Goal: Information Seeking & Learning: Learn about a topic

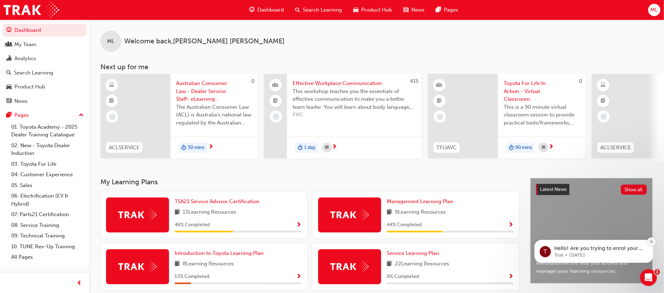
click at [652, 242] on icon "Dismiss notification" at bounding box center [652, 242] width 4 height 4
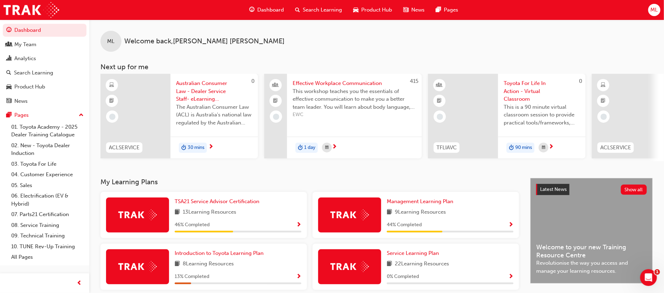
click at [311, 8] on span "Search Learning" at bounding box center [322, 10] width 39 height 8
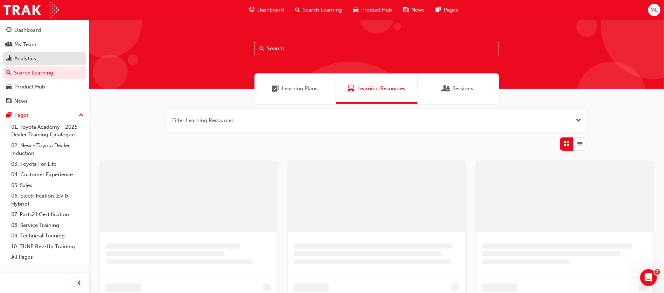
click at [35, 59] on div "Analytics" at bounding box center [25, 59] width 22 height 8
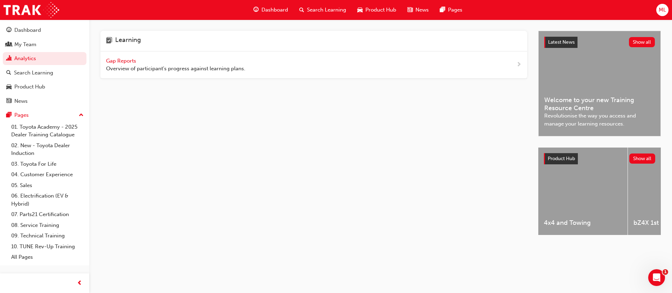
click at [119, 58] on span "Gap Reports" at bounding box center [122, 61] width 32 height 6
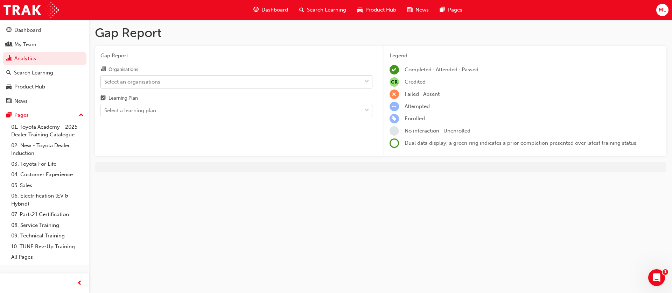
click at [110, 86] on div "Select an organisations" at bounding box center [132, 82] width 56 height 8
click at [105, 84] on input "Organisations Select an organisations" at bounding box center [104, 81] width 1 height 6
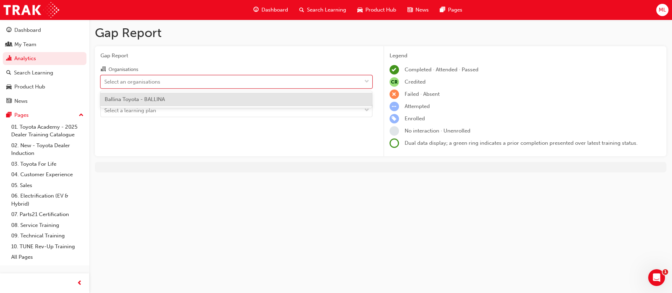
click at [136, 97] on span "Ballina Toyota - BALLINA" at bounding box center [135, 99] width 60 height 6
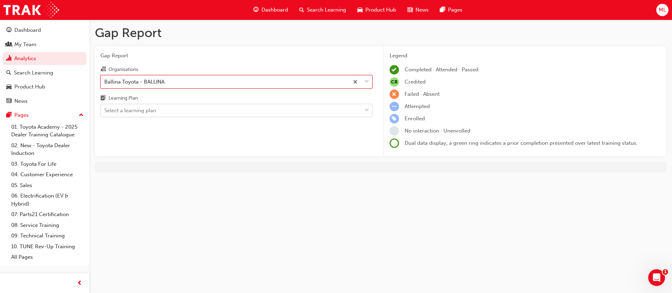
click at [137, 116] on div "Select a learning plan" at bounding box center [231, 111] width 261 height 12
click at [105, 113] on input "Learning Plan Select a learning plan" at bounding box center [104, 110] width 1 height 6
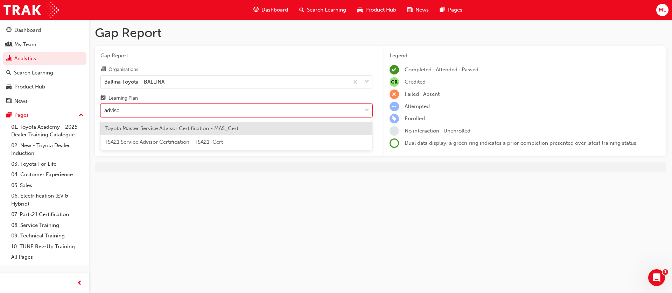
type input "advisor"
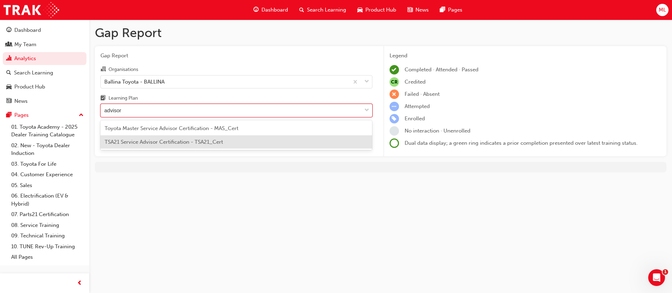
click at [279, 144] on div "TSA21 Service Advisor Certification - TSA21_Cert" at bounding box center [236, 143] width 272 height 14
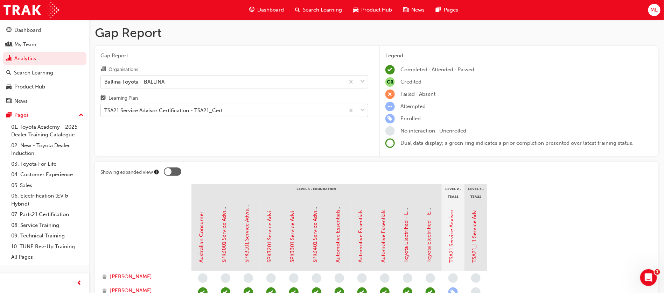
click at [214, 107] on div "TSA21 Service Advisor Certification - TSA21_Cert" at bounding box center [163, 111] width 118 height 8
click at [105, 107] on input "Learning Plan TSA21 Service Advisor Certification - TSA21_Cert" at bounding box center [104, 110] width 1 height 6
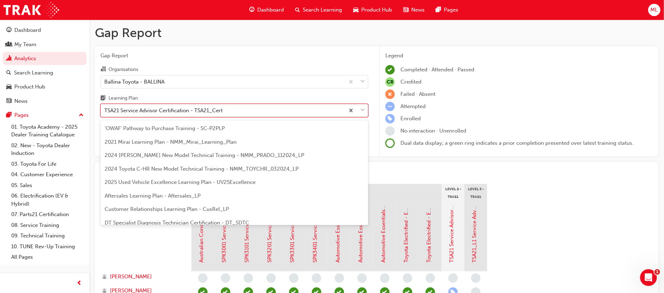
scroll to position [265, 0]
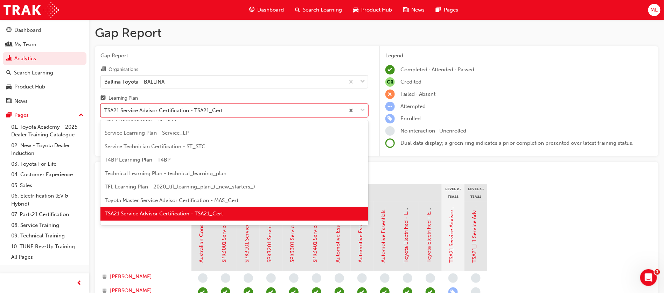
click at [270, 107] on div "TSA21 Service Advisor Certification - TSA21_Cert" at bounding box center [223, 111] width 244 height 12
click at [105, 107] on input "Learning Plan option TSA21 Service Advisor Certification - TSA21_Cert, selected…" at bounding box center [104, 110] width 1 height 6
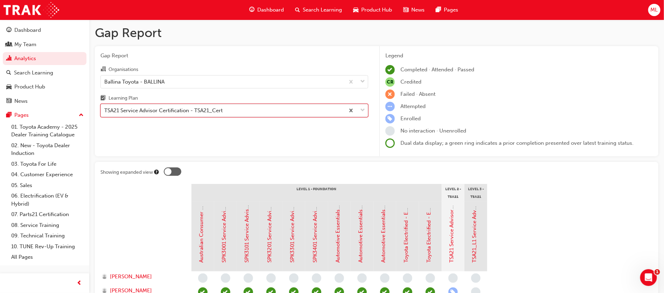
click at [261, 110] on div "TSA21 Service Advisor Certification - TSA21_Cert" at bounding box center [223, 111] width 244 height 12
click at [105, 110] on input "Learning Plan option TSA21 Service Advisor Certification - TSA21_Cert, selected…" at bounding box center [104, 110] width 1 height 6
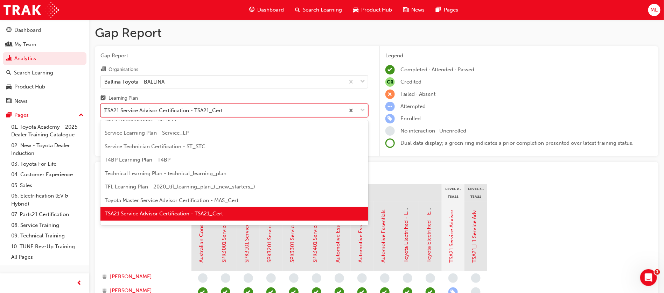
scroll to position [248, 0]
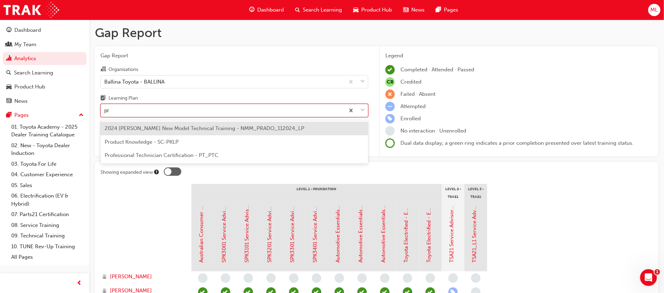
type input "pro"
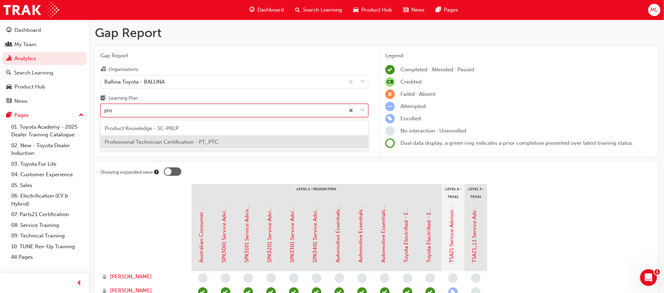
click at [161, 142] on span "Professional Technician Certification - PT_PTC" at bounding box center [162, 142] width 114 height 6
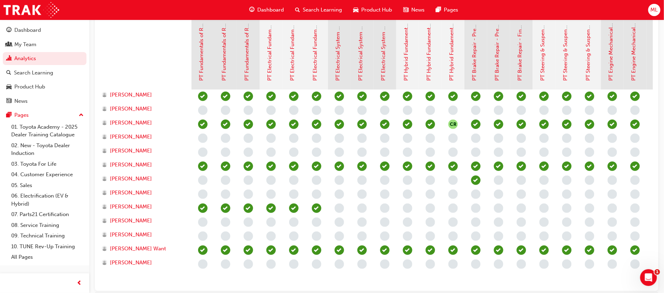
scroll to position [210, 0]
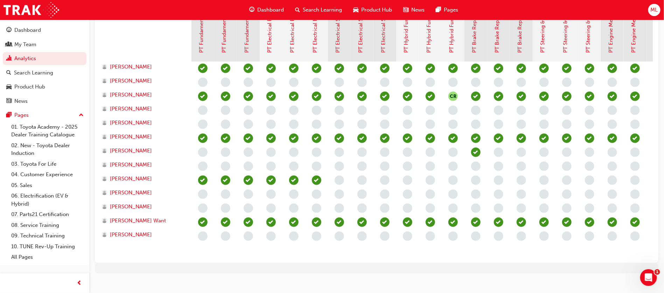
drag, startPoint x: 381, startPoint y: 257, endPoint x: 393, endPoint y: 256, distance: 11.2
click at [393, 256] on div "CR CR" at bounding box center [647, 160] width 910 height 196
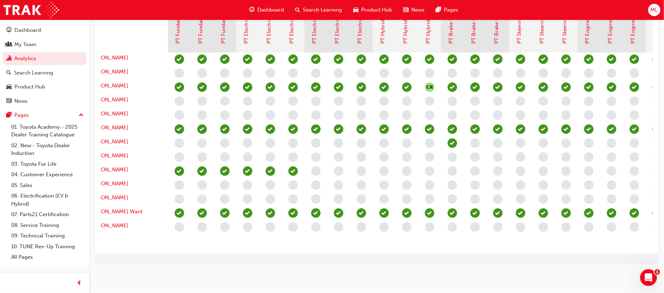
scroll to position [0, 0]
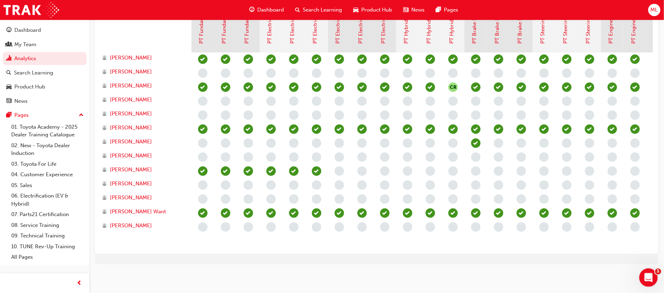
click at [646, 279] on icon "Open Intercom Messenger" at bounding box center [648, 277] width 12 height 12
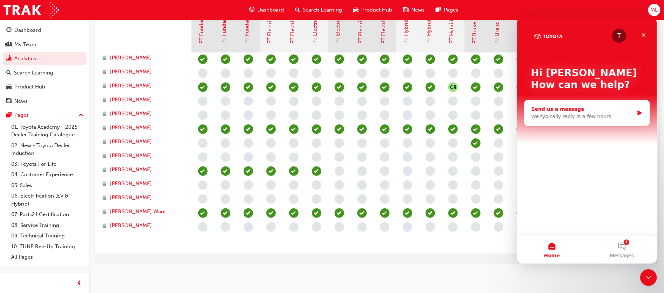
click at [612, 118] on div "We typically reply in a few hours" at bounding box center [582, 116] width 103 height 7
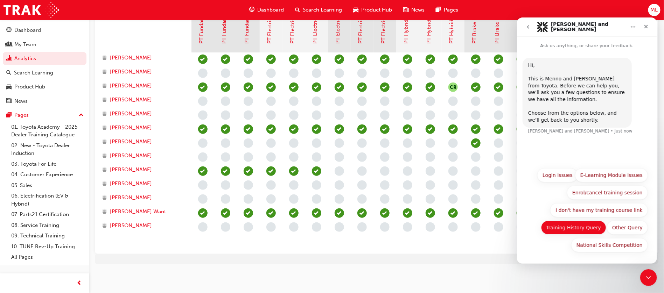
click at [587, 226] on button "Training History Query" at bounding box center [573, 228] width 65 height 14
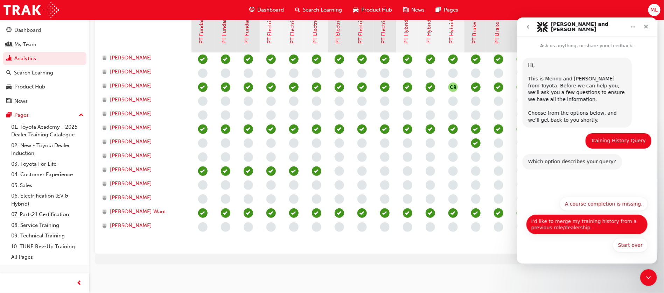
click at [588, 224] on button "I'd like to merge my training history from a previous role/dealership." at bounding box center [587, 224] width 122 height 20
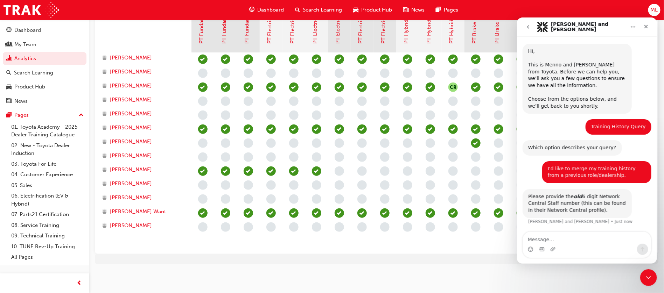
scroll to position [14, 0]
type textarea "Dont have it"
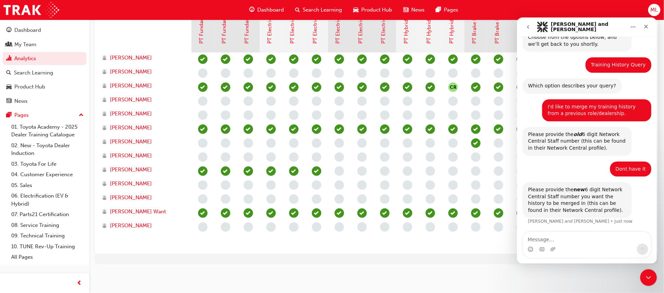
scroll to position [77, 0]
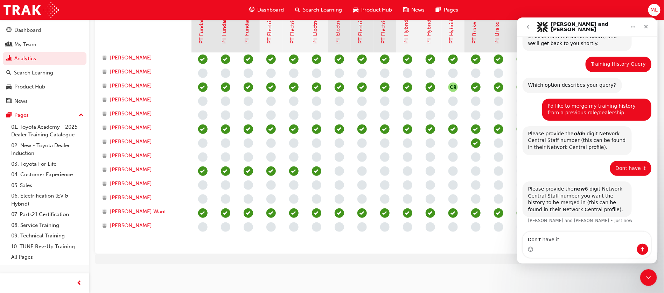
type textarea "Don't have it!"
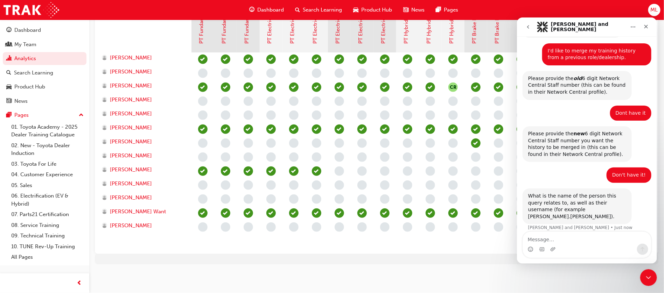
scroll to position [132, 0]
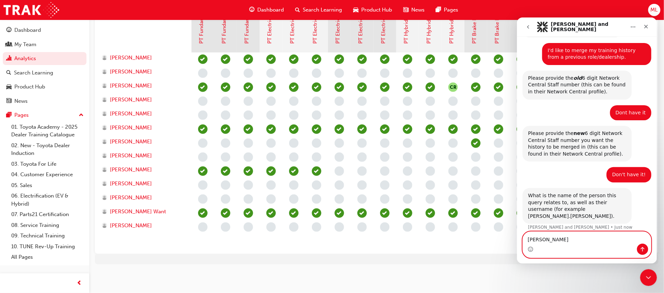
type textarea "Pete Fitzpatrick"
click at [645, 248] on icon "Send a message…" at bounding box center [643, 250] width 6 height 6
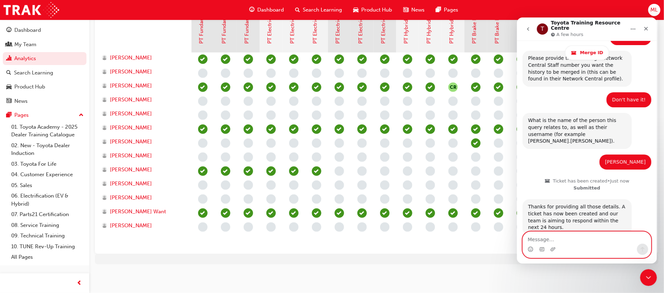
scroll to position [251, 0]
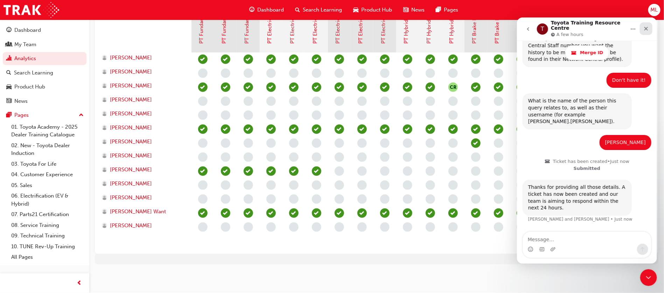
click at [647, 26] on icon "Close" at bounding box center [646, 29] width 6 height 6
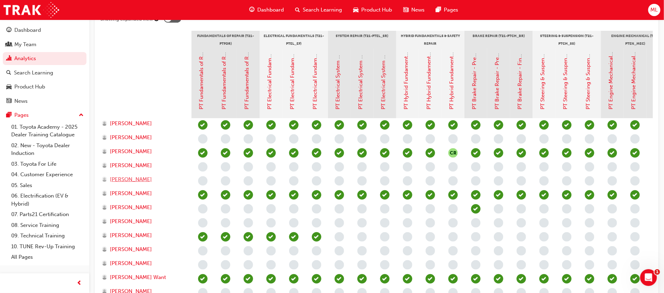
scroll to position [158, 0]
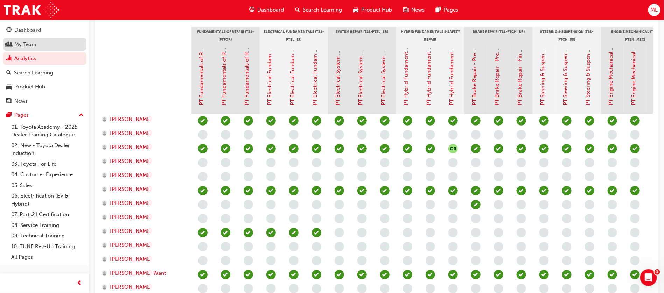
click at [32, 44] on div "My Team" at bounding box center [25, 45] width 22 height 8
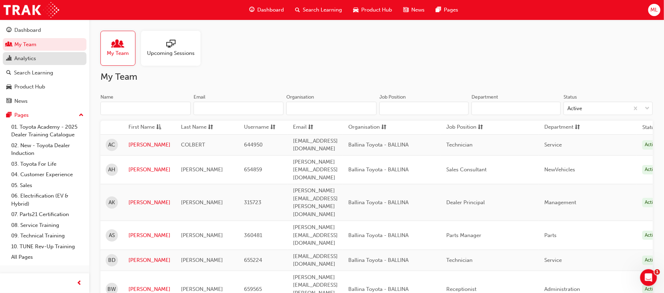
click at [27, 60] on div "Analytics" at bounding box center [25, 59] width 22 height 8
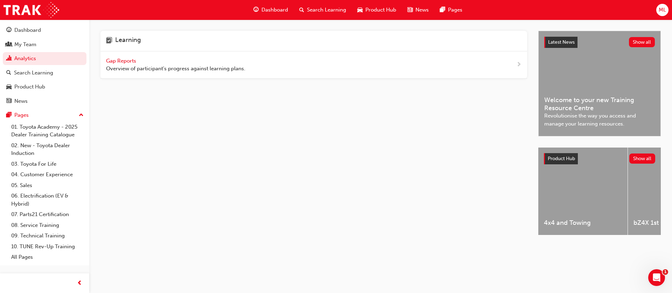
click at [121, 60] on span "Gap Reports" at bounding box center [122, 61] width 32 height 6
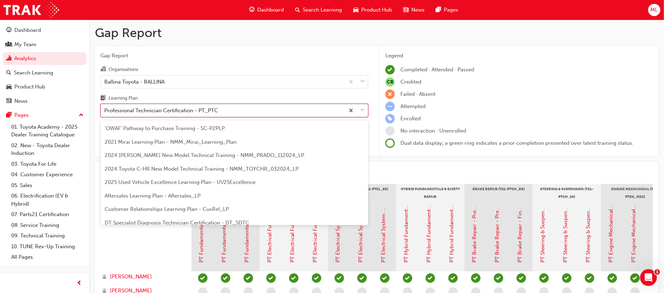
click at [157, 116] on div "Professional Technician Certification - PT_PTC" at bounding box center [223, 111] width 244 height 12
click at [105, 113] on input "Learning Plan option Professional Technician Certification - PT_PTC focused, 19…" at bounding box center [104, 110] width 1 height 6
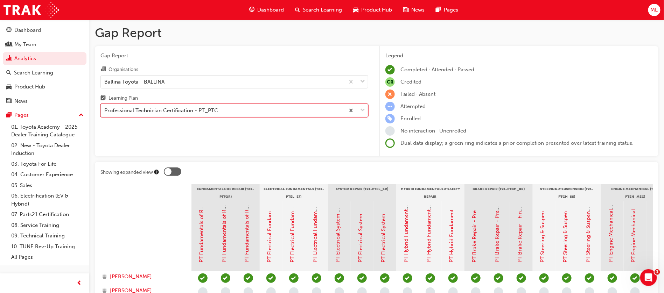
click at [156, 110] on div "Professional Technician Certification - PT_PTC" at bounding box center [161, 111] width 114 height 8
click at [105, 110] on input "Learning Plan 0 results available. Select is focused ,type to refine list, pres…" at bounding box center [104, 110] width 1 height 6
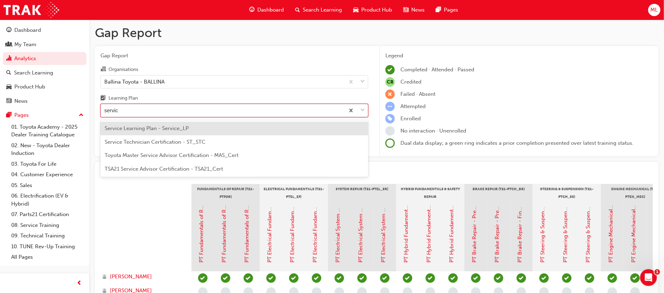
type input "service"
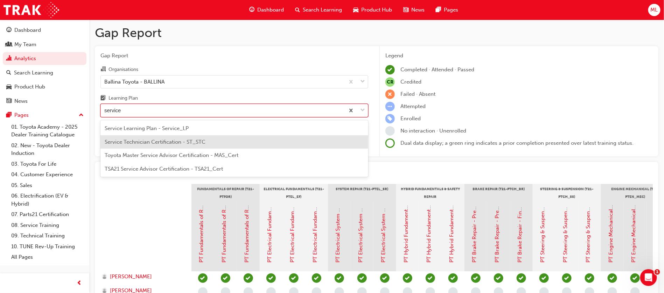
click at [165, 139] on div "Service Technician Certification - ST_STC" at bounding box center [234, 143] width 268 height 14
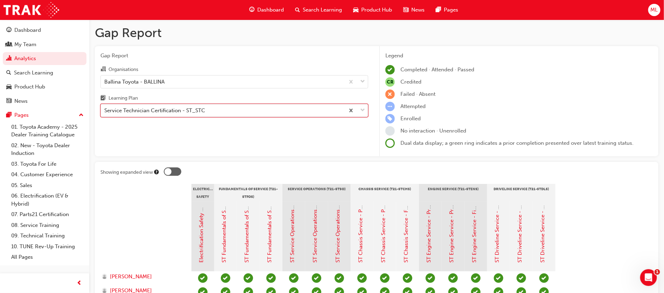
click at [185, 111] on div "Service Technician Certification - ST_STC" at bounding box center [154, 111] width 101 height 8
click at [105, 111] on input "Learning Plan option Service Technician Certification - ST_STC, selected. 0 res…" at bounding box center [104, 110] width 1 height 6
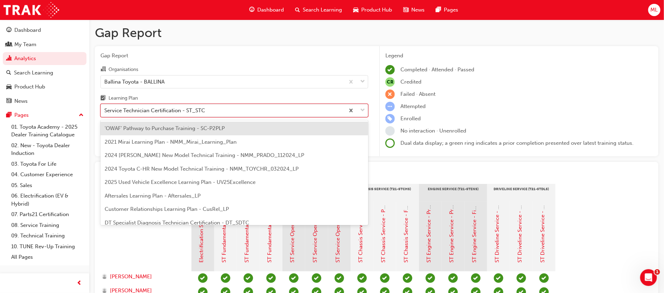
scroll to position [198, 0]
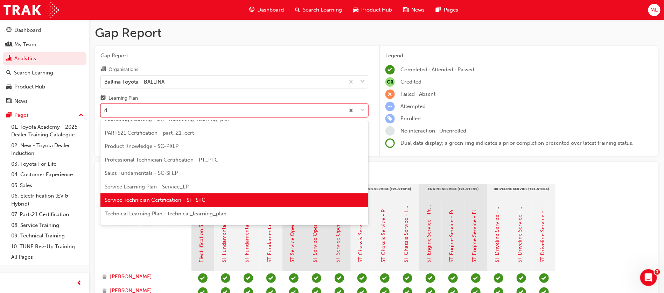
type input "dt"
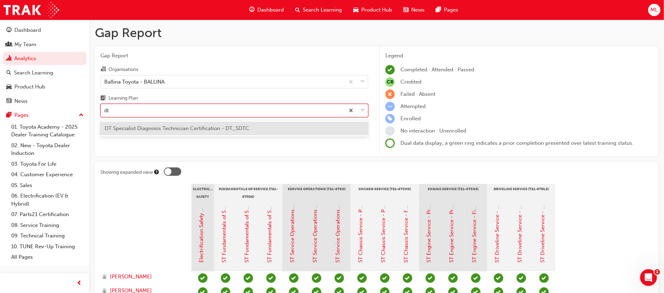
click at [235, 128] on span "DT Specialist Diagnosis Technician Certification - DT_SDTC" at bounding box center [177, 128] width 145 height 6
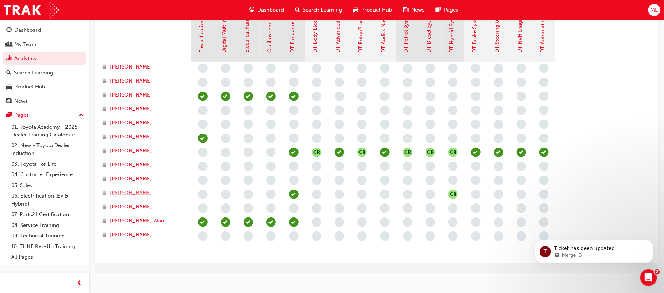
scroll to position [334, 0]
click at [603, 250] on p "Ticket has been updated" at bounding box center [599, 248] width 90 height 7
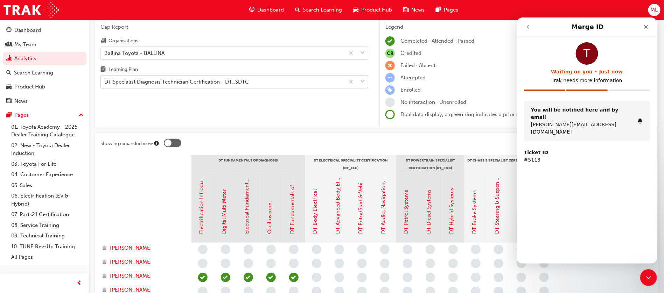
scroll to position [0, 0]
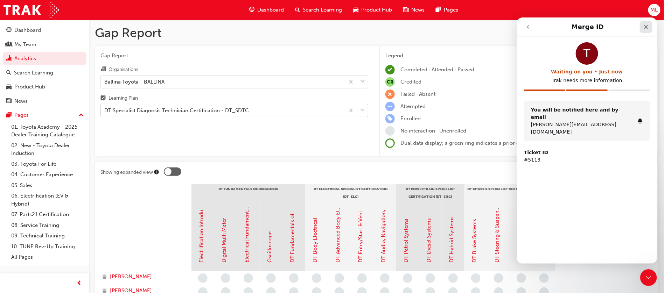
drag, startPoint x: 1167, startPoint y: 44, endPoint x: 650, endPoint y: 26, distance: 517.8
click at [650, 26] on div "Close" at bounding box center [646, 26] width 13 height 13
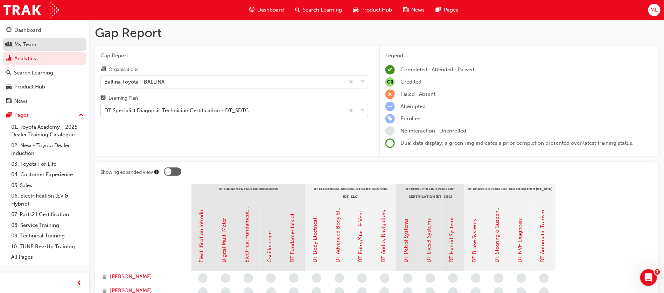
click at [34, 46] on div "My Team" at bounding box center [25, 45] width 22 height 8
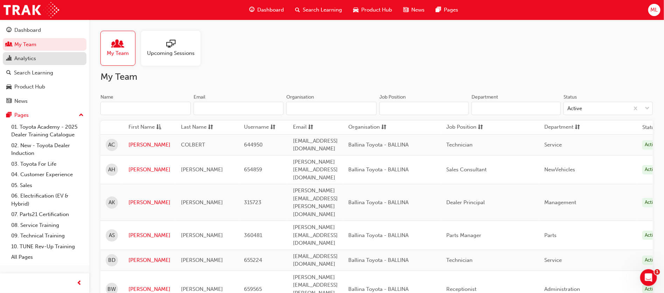
click at [30, 60] on div "Analytics" at bounding box center [25, 59] width 22 height 8
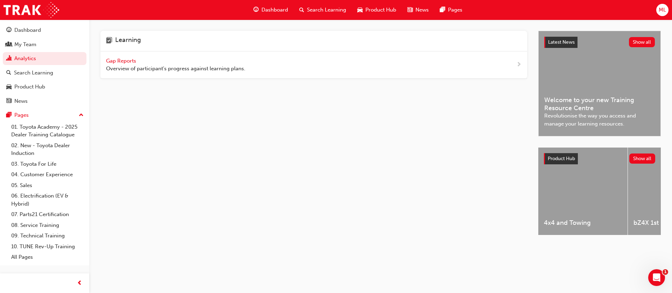
click at [122, 63] on span "Gap Reports" at bounding box center [122, 61] width 32 height 6
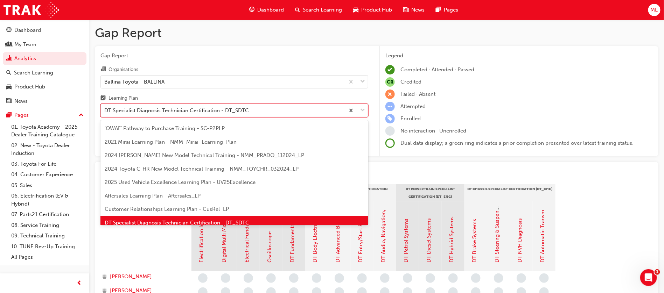
click at [141, 110] on div "DT Specialist Diagnosis Technician Certification - DT_SDTC" at bounding box center [176, 111] width 145 height 8
click at [105, 110] on input "Learning Plan option DT Specialist Diagnosis Technician Certification - DT_SDTC…" at bounding box center [104, 110] width 1 height 6
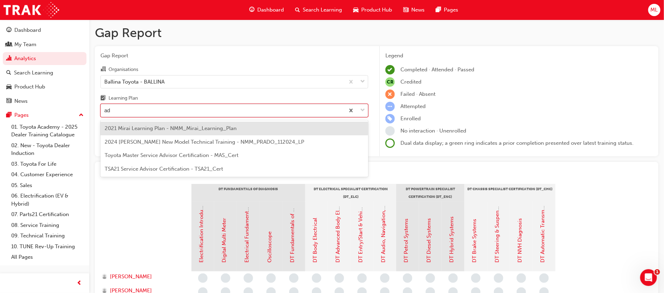
type input "adv"
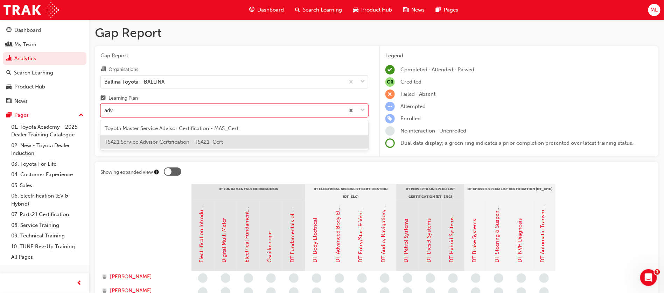
click at [183, 145] on span "TSA21 Service Advisor Certification - TSA21_Cert" at bounding box center [164, 142] width 118 height 6
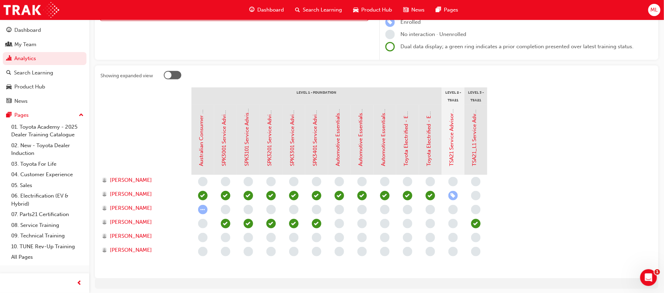
scroll to position [121, 0]
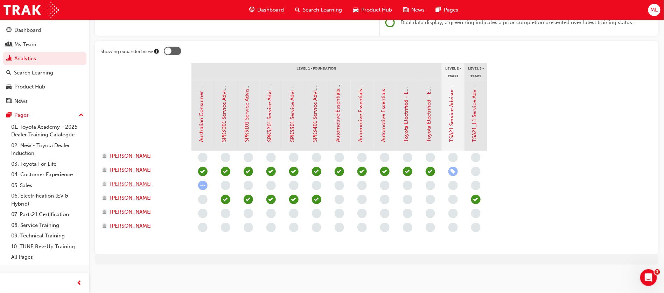
click at [128, 185] on span "Joshua Owen" at bounding box center [131, 184] width 42 height 8
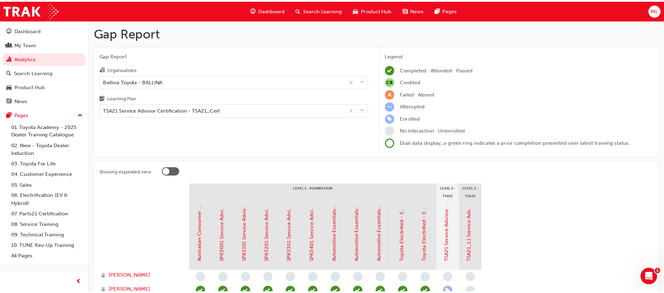
scroll to position [121, 0]
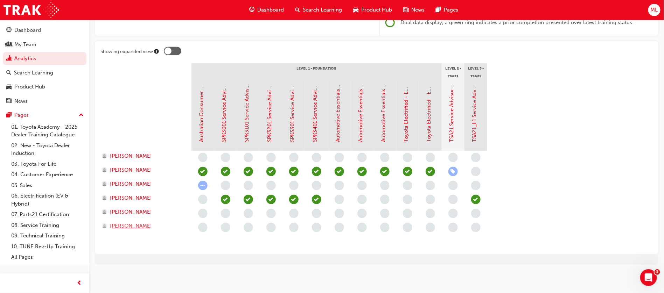
click at [123, 225] on span "PETER FITZPATRICK" at bounding box center [131, 226] width 42 height 8
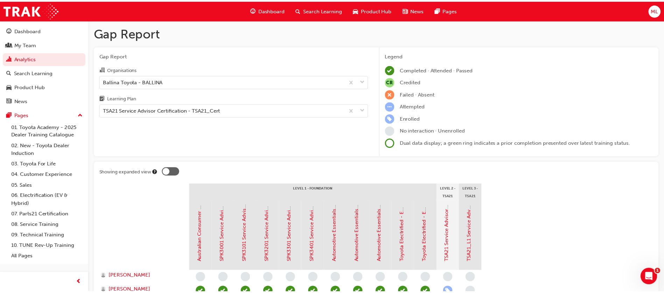
scroll to position [121, 0]
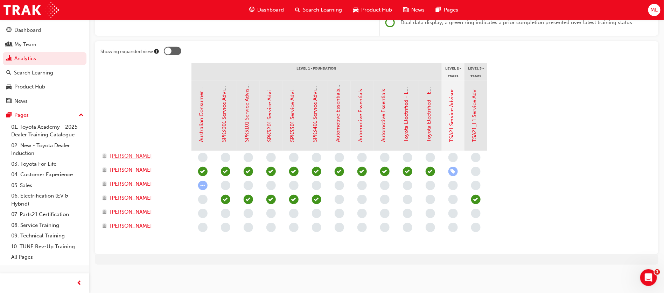
click at [125, 158] on span "Dean Hopkins" at bounding box center [131, 156] width 42 height 8
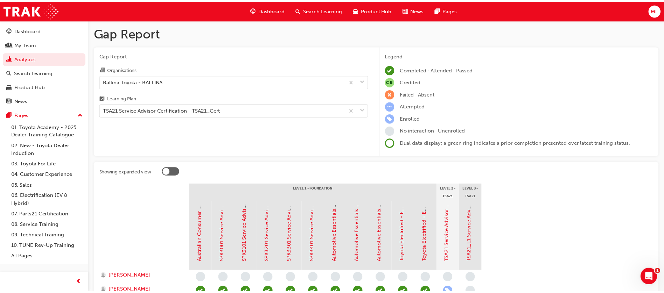
scroll to position [121, 0]
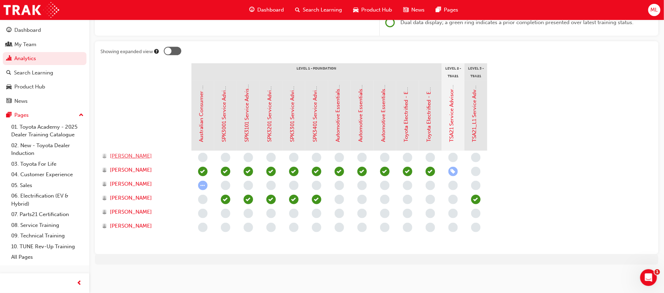
click at [133, 156] on span "Dean Hopkins" at bounding box center [131, 156] width 42 height 8
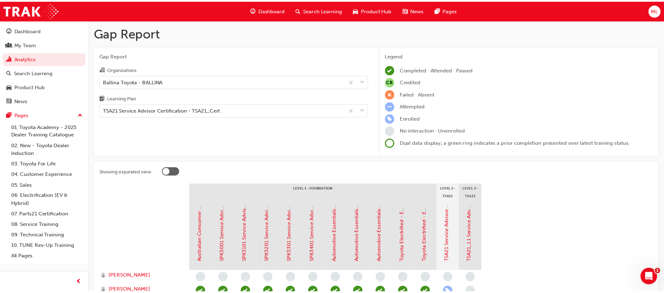
scroll to position [121, 0]
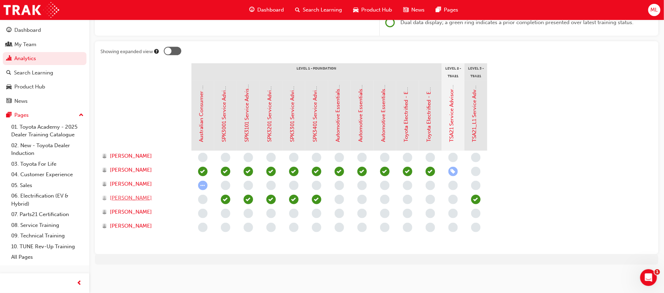
click at [128, 194] on span "Matthew Latimer" at bounding box center [131, 198] width 42 height 8
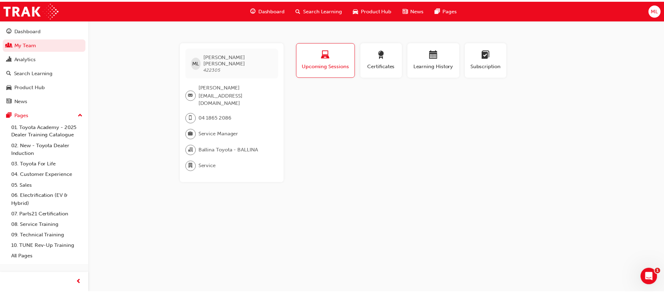
scroll to position [121, 0]
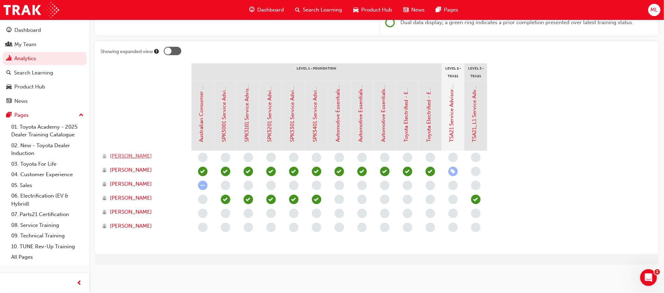
click at [124, 153] on span "Dean Hopkins" at bounding box center [131, 156] width 42 height 8
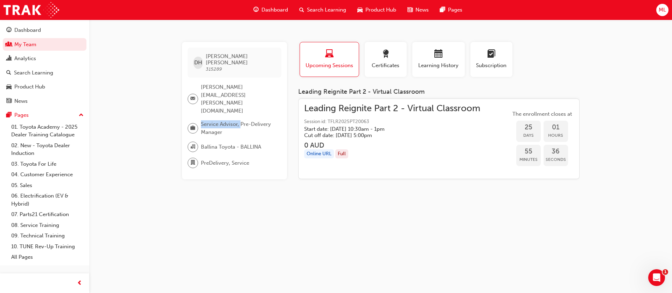
drag, startPoint x: 241, startPoint y: 104, endPoint x: 161, endPoint y: 100, distance: 79.6
click at [161, 100] on div "DH Dean Hopkins 315289 dean.hopkins@ballinatoyota.com.au Service Advisor, Pre-D…" at bounding box center [336, 146] width 672 height 293
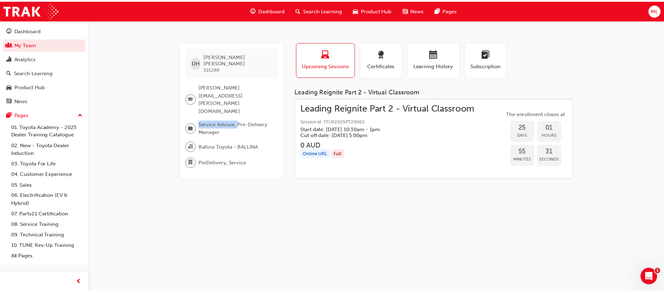
scroll to position [121, 0]
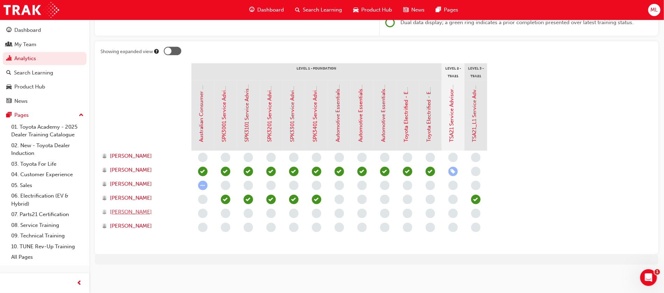
click at [136, 212] on span "Nicholas Powell" at bounding box center [131, 212] width 42 height 8
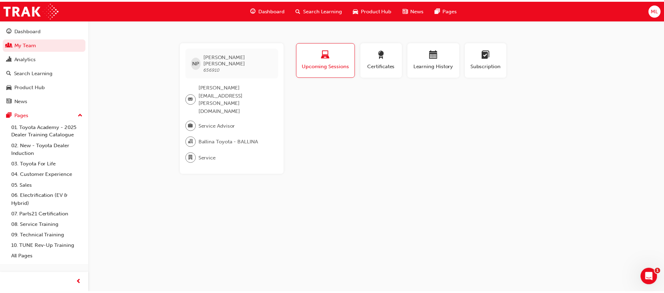
scroll to position [121, 0]
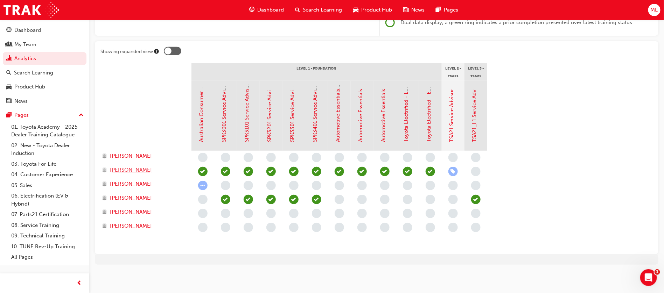
click at [131, 169] on span "JODIE ELLERY" at bounding box center [131, 170] width 42 height 8
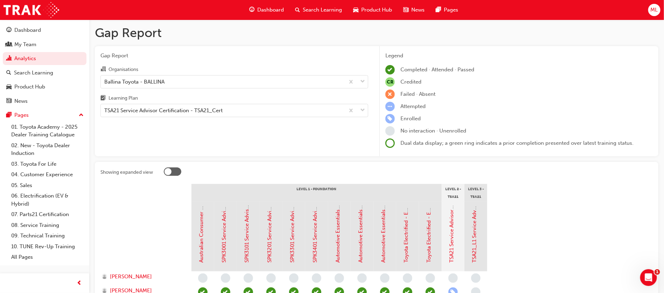
scroll to position [121, 0]
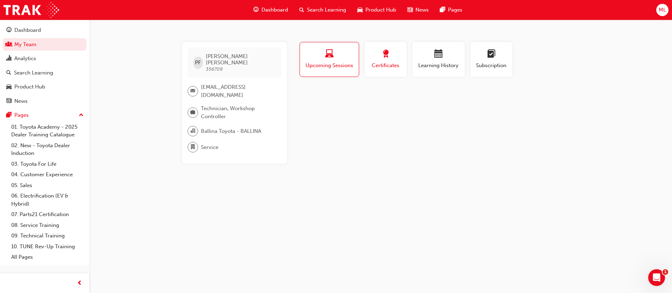
click at [385, 54] on span "award-icon" at bounding box center [386, 54] width 8 height 9
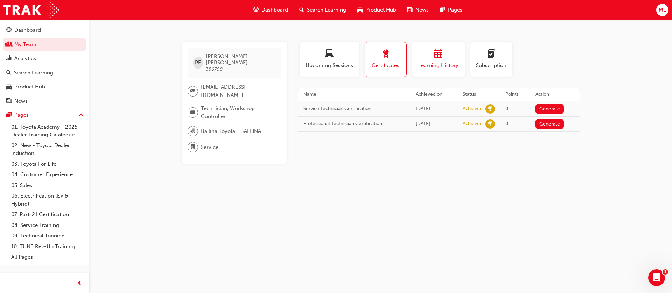
click at [440, 50] on span "calendar-icon" at bounding box center [439, 54] width 8 height 9
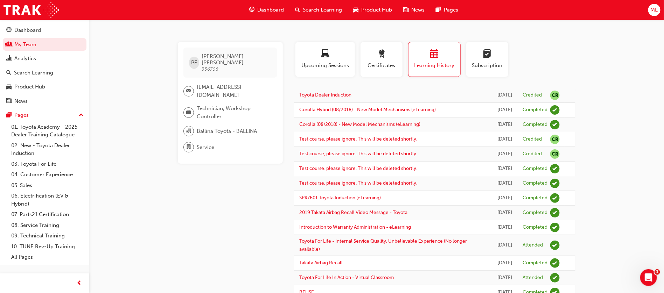
click at [310, 11] on span "Search Learning" at bounding box center [322, 10] width 39 height 8
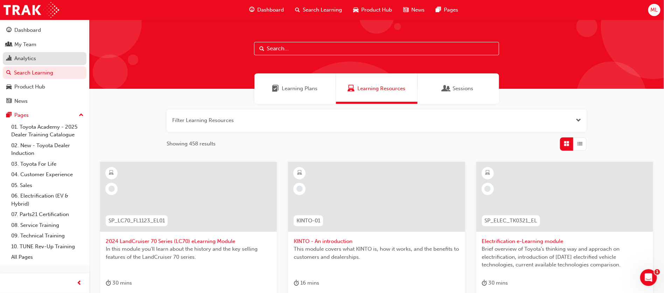
click at [25, 60] on div "Analytics" at bounding box center [25, 59] width 22 height 8
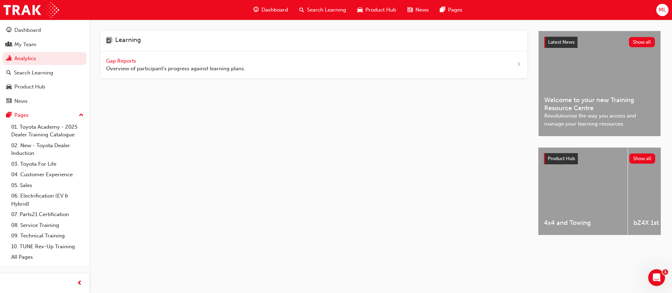
click at [125, 60] on span "Gap Reports" at bounding box center [122, 61] width 32 height 6
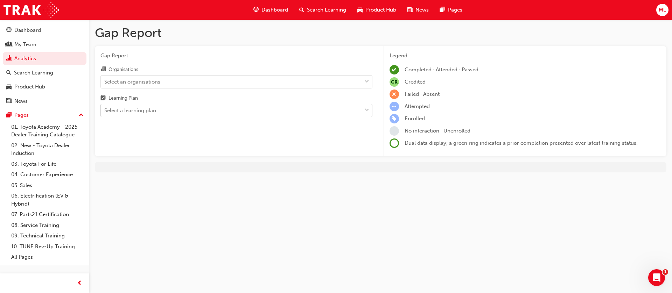
click at [140, 111] on div "Select a learning plan" at bounding box center [130, 111] width 52 height 8
click at [105, 111] on input "Learning Plan Select a learning plan" at bounding box center [104, 110] width 1 height 6
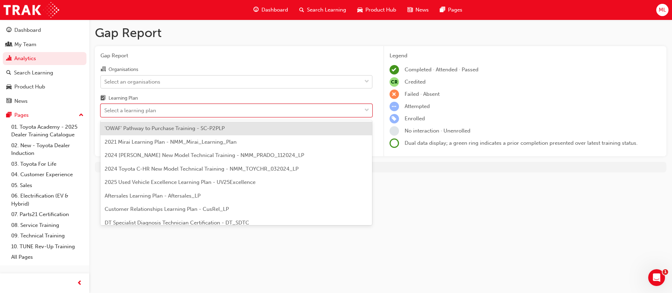
click at [139, 77] on div "Select an organisations" at bounding box center [231, 82] width 261 height 12
click at [105, 78] on input "Organisations Select an organisations" at bounding box center [104, 81] width 1 height 6
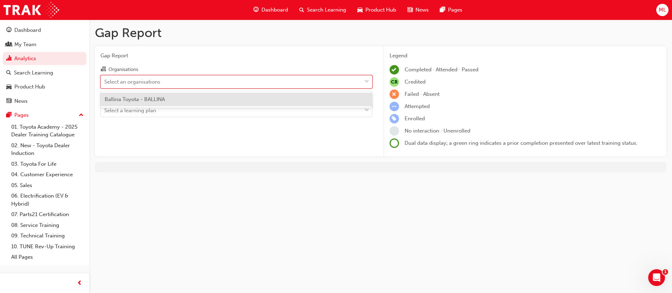
click at [132, 103] on div "Ballina Toyota - BALLINA" at bounding box center [236, 100] width 272 height 14
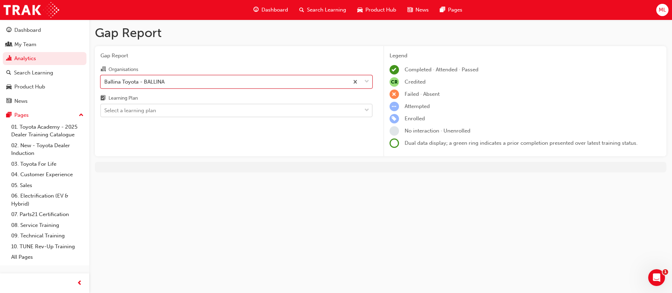
drag, startPoint x: 130, startPoint y: 111, endPoint x: 152, endPoint y: 117, distance: 23.3
click at [130, 111] on div "Select a learning plan" at bounding box center [130, 111] width 52 height 8
click at [105, 111] on input "Learning Plan Select a learning plan" at bounding box center [104, 110] width 1 height 6
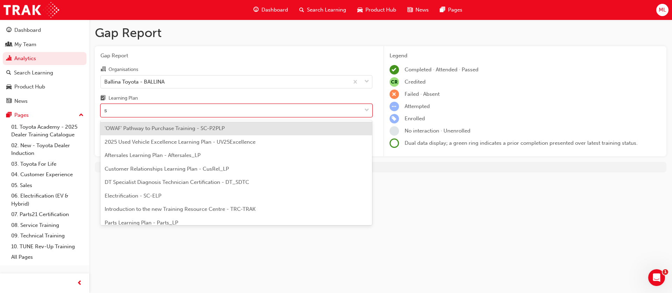
type input "st"
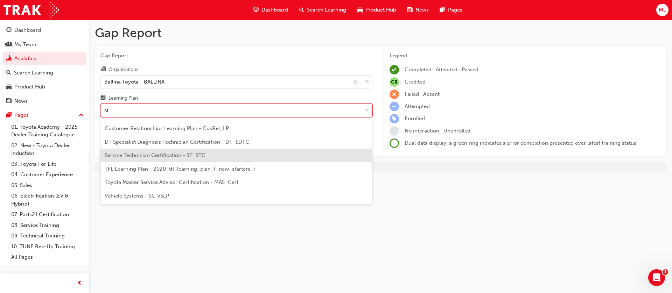
click at [163, 156] on span "Service Technician Certification - ST_STC" at bounding box center [155, 155] width 101 height 6
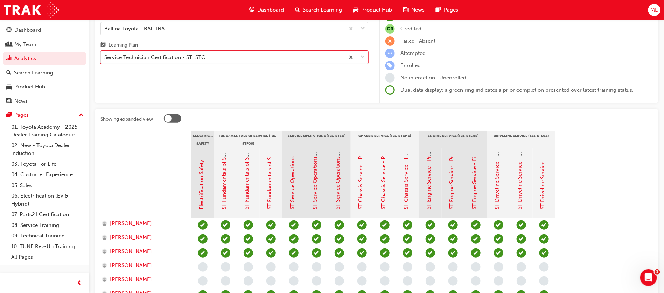
scroll to position [210, 0]
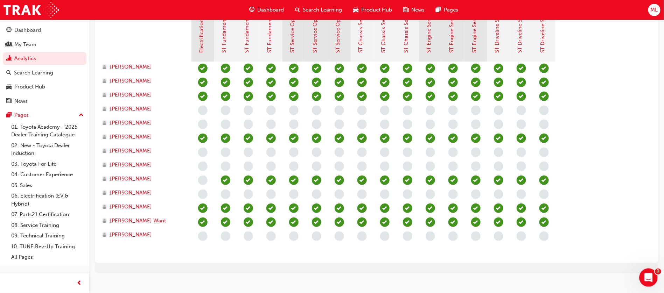
click at [652, 273] on div "Open Intercom Messenger" at bounding box center [647, 276] width 23 height 23
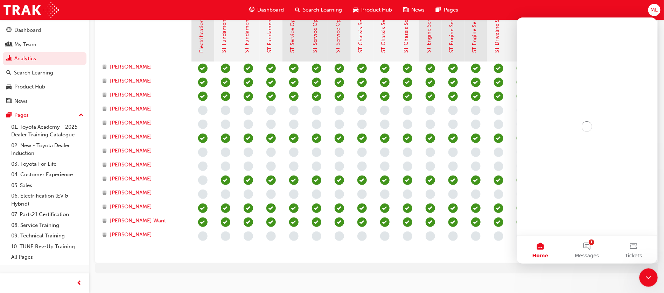
scroll to position [0, 0]
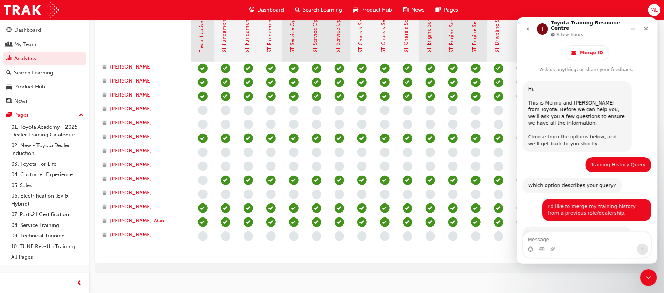
scroll to position [251, 0]
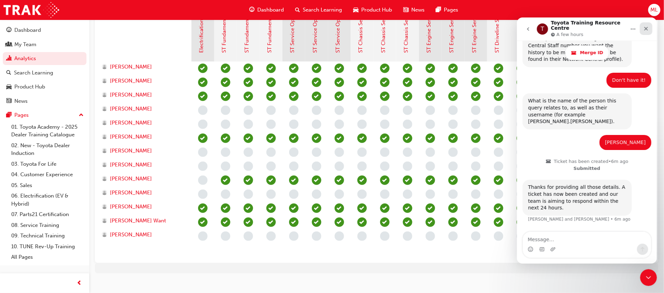
click at [647, 26] on icon "Close" at bounding box center [646, 29] width 6 height 6
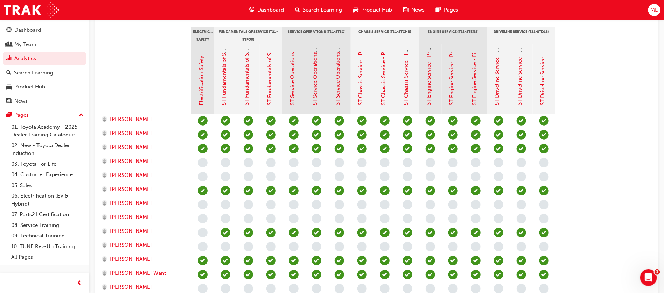
scroll to position [219, 0]
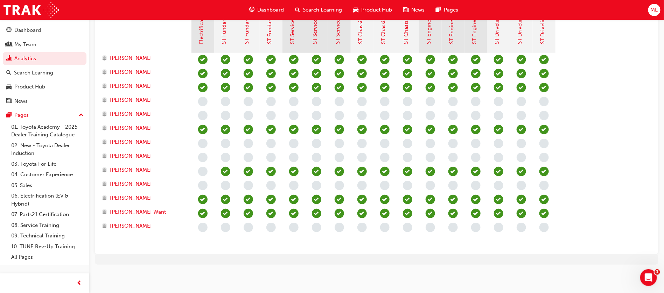
drag, startPoint x: 453, startPoint y: 256, endPoint x: 505, endPoint y: 257, distance: 52.2
click at [505, 257] on div at bounding box center [377, 260] width 564 height 11
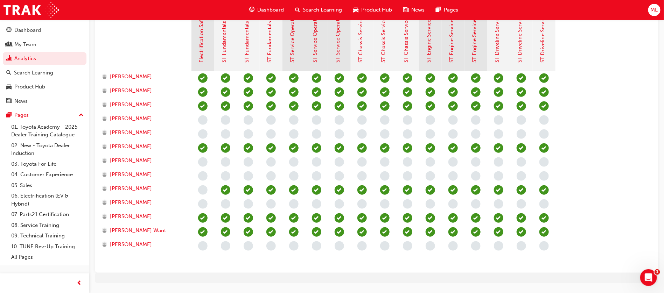
scroll to position [198, 0]
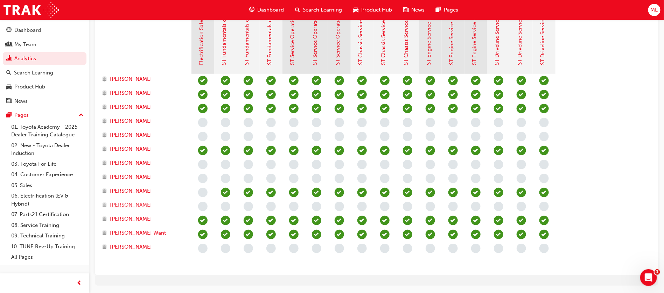
click at [138, 206] on span "PETER FITZPATRICK" at bounding box center [131, 205] width 42 height 8
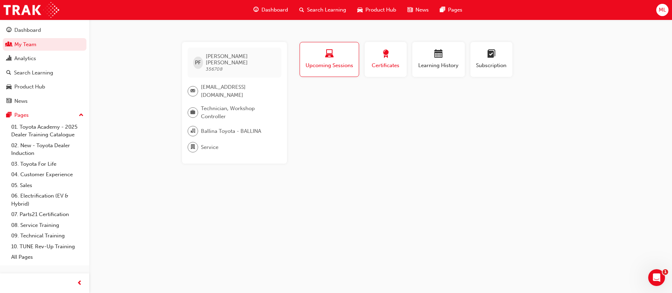
click at [394, 65] on span "Certificates" at bounding box center [386, 66] width 32 height 8
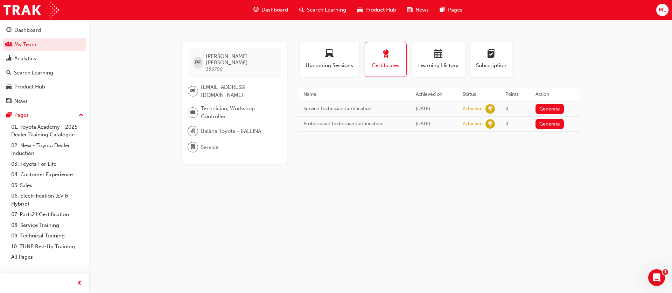
click at [101, 67] on div "PF PETER FITZPATRICK 356708 workshop@ballinatoyota.com.au Technician, Workshop …" at bounding box center [336, 146] width 672 height 293
click at [28, 47] on link "My Team" at bounding box center [45, 44] width 84 height 13
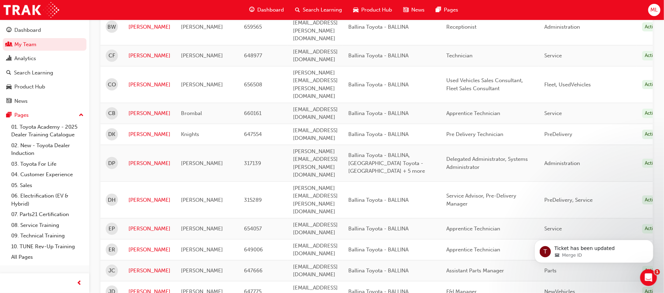
scroll to position [334, 0]
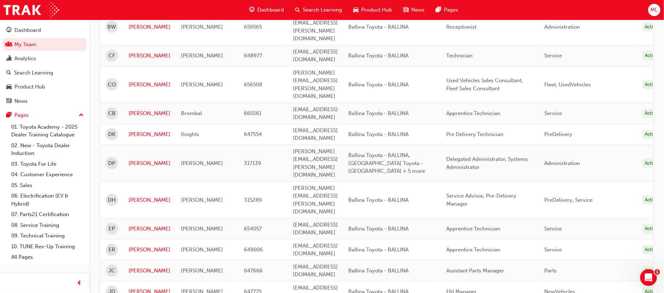
click at [650, 279] on icon "Open Intercom Messenger" at bounding box center [648, 277] width 12 height 12
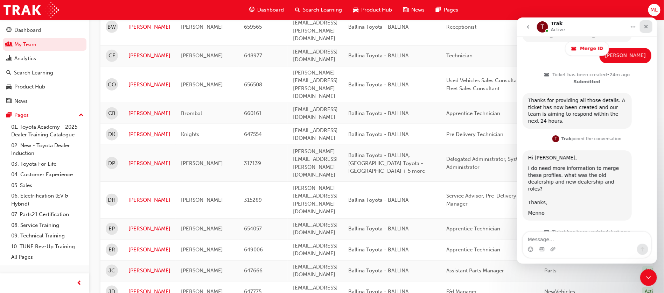
click at [643, 22] on div "Close" at bounding box center [646, 26] width 13 height 13
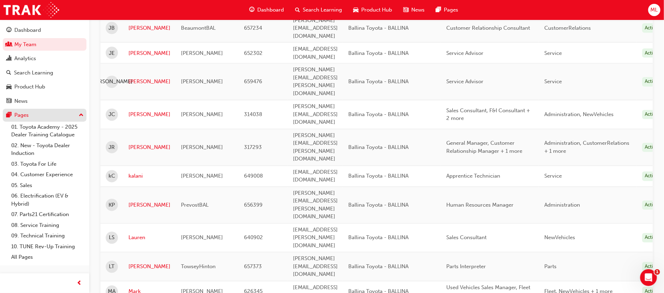
scroll to position [578, 0]
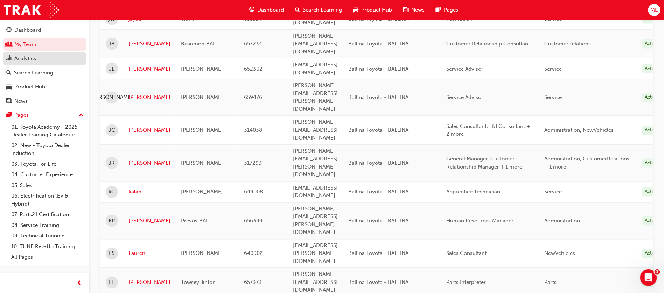
click at [43, 61] on div "Analytics" at bounding box center [44, 58] width 77 height 9
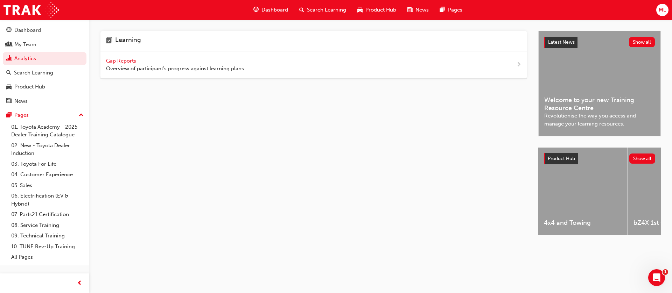
click at [133, 58] on span "Gap Reports" at bounding box center [122, 61] width 32 height 6
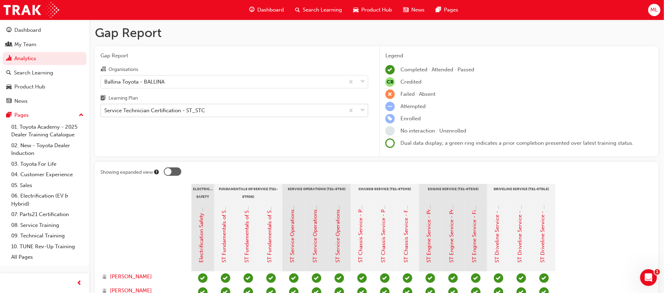
click at [201, 109] on div "Service Technician Certification - ST_STC" at bounding box center [154, 111] width 101 height 8
click at [105, 109] on input "Learning Plan Service Technician Certification - ST_STC" at bounding box center [104, 110] width 1 height 6
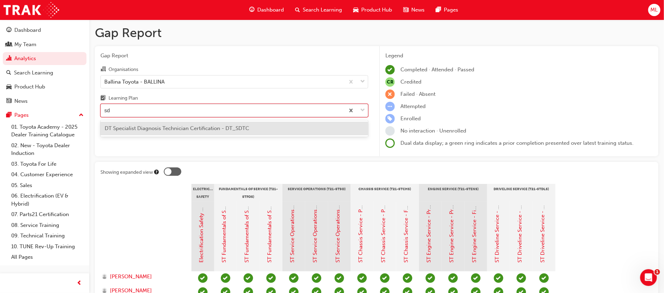
type input "sdt"
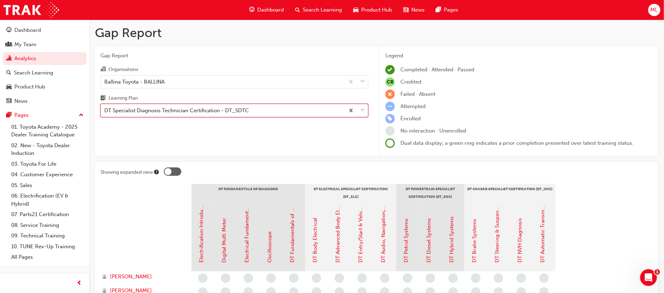
click at [178, 108] on div "DT Specialist Diagnosis Technician Certification - DT_SDTC" at bounding box center [176, 111] width 145 height 8
click at [105, 108] on input "Learning Plan option DT Specialist Diagnosis Technician Certification - DT_SDTC…" at bounding box center [104, 110] width 1 height 6
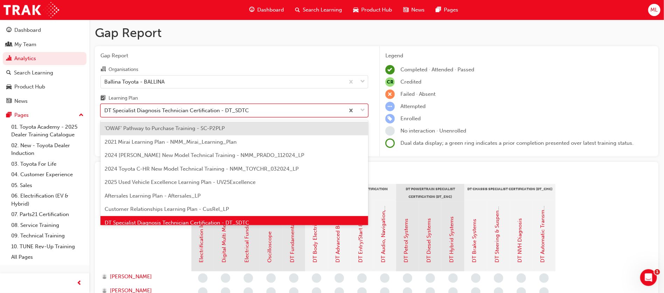
scroll to position [9, 0]
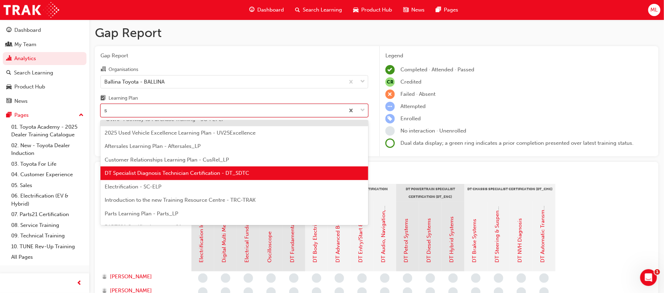
type input "st"
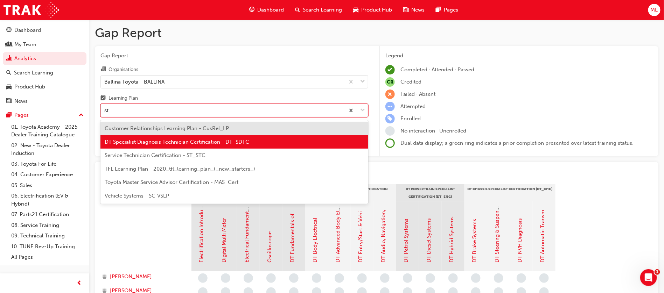
click at [159, 157] on span "Service Technician Certification - ST_STC" at bounding box center [155, 155] width 101 height 6
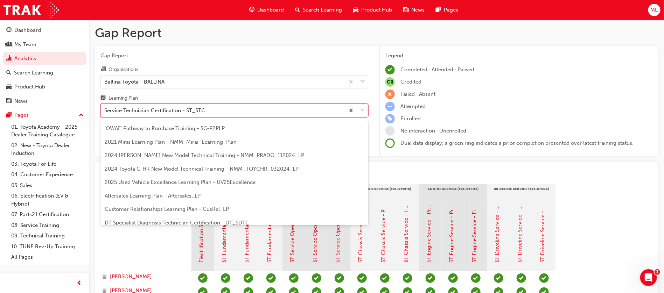
click at [232, 107] on div "Service Technician Certification - ST_STC" at bounding box center [223, 111] width 244 height 12
click at [105, 107] on input "Learning Plan option Service Technician Certification - ST_STC, selected. optio…" at bounding box center [104, 110] width 1 height 6
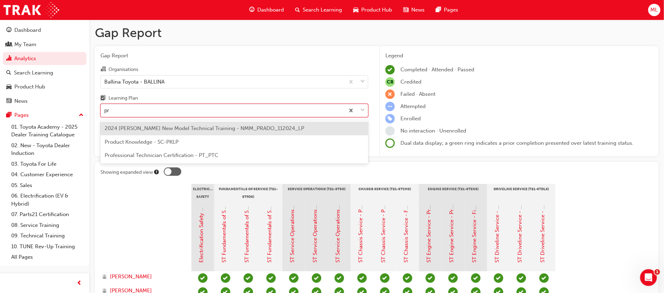
type input "pro"
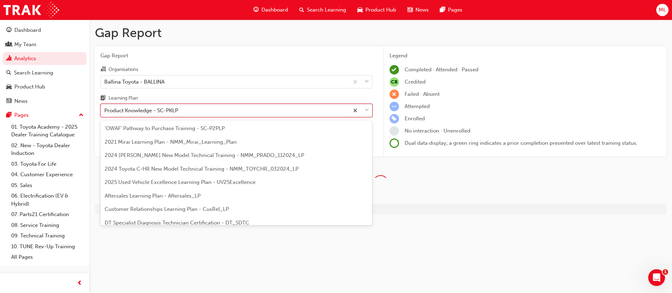
click at [207, 105] on div "Product Knowledge - SC-PKLP" at bounding box center [225, 111] width 248 height 12
click at [105, 107] on input "Learning Plan option Product Knowledge - SC-PKLP, selected. option Product Know…" at bounding box center [104, 110] width 1 height 6
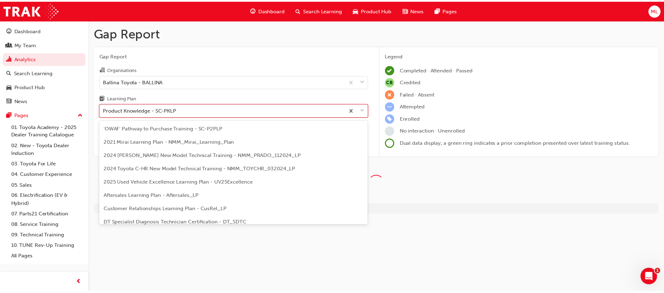
scroll to position [144, 0]
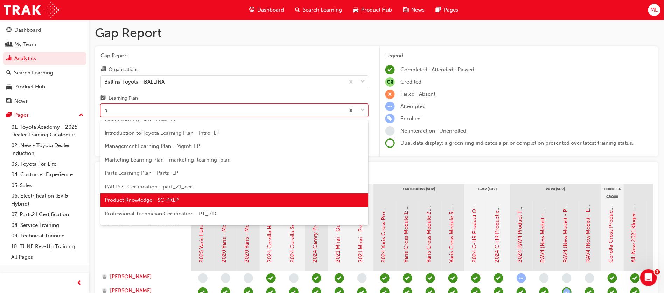
type input "pt"
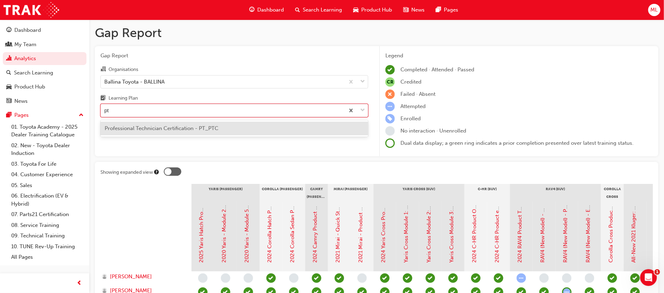
click at [206, 128] on span "Professional Technician Certification - PT_PTC" at bounding box center [162, 128] width 114 height 6
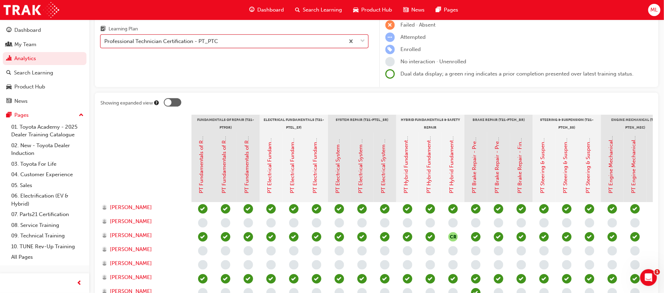
scroll to position [53, 0]
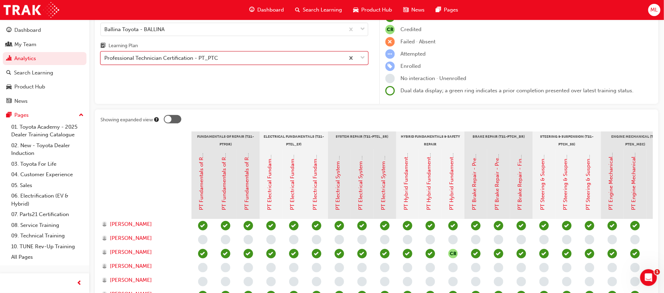
click at [509, 118] on div at bounding box center [408, 120] width 489 height 11
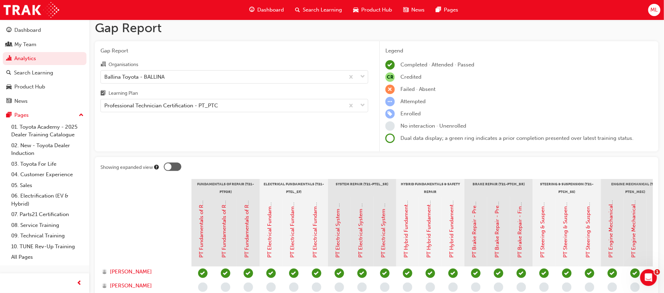
scroll to position [0, 0]
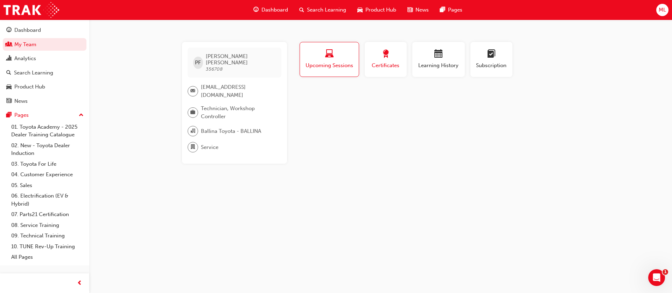
click at [386, 59] on span "award-icon" at bounding box center [386, 54] width 8 height 9
click at [390, 55] on div "button" at bounding box center [386, 55] width 32 height 11
click at [397, 62] on span "Certificates" at bounding box center [386, 66] width 32 height 8
